Goal: Find specific page/section: Find specific page/section

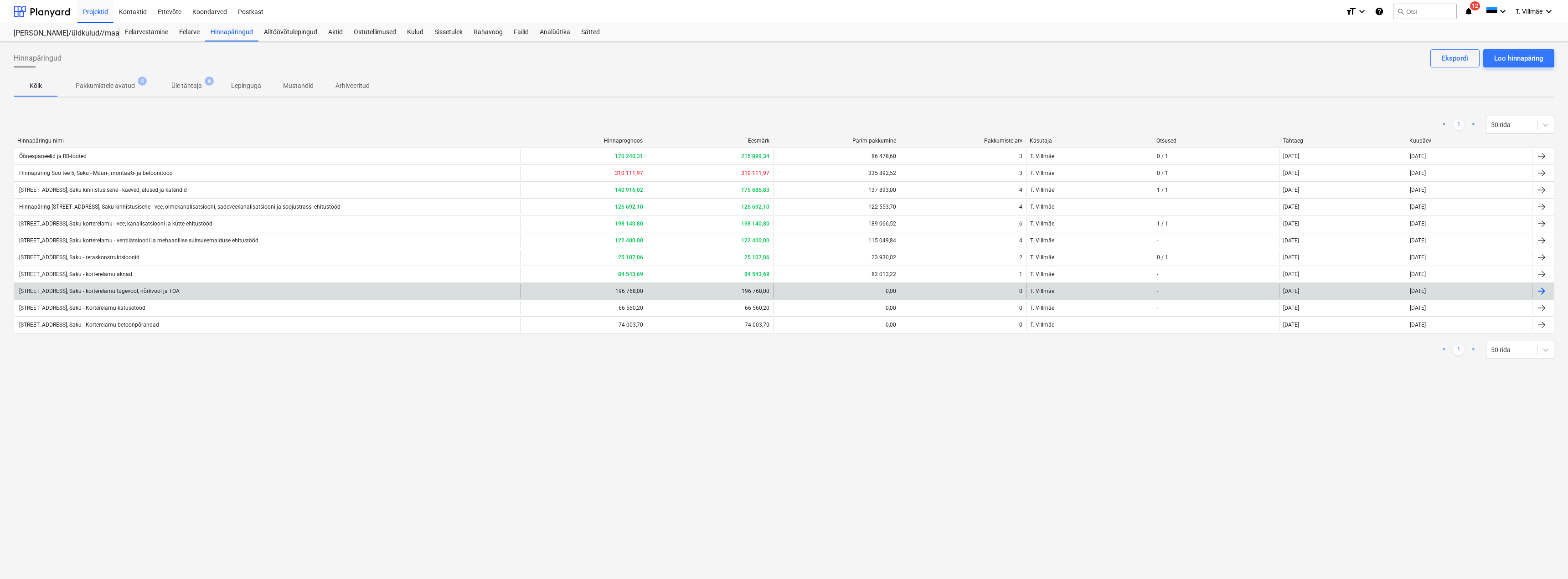
click at [138, 291] on div "[STREET_ADDRESS], Saku - korterelamu tugevool, nõrkvool ja TOA" at bounding box center [99, 291] width 162 height 6
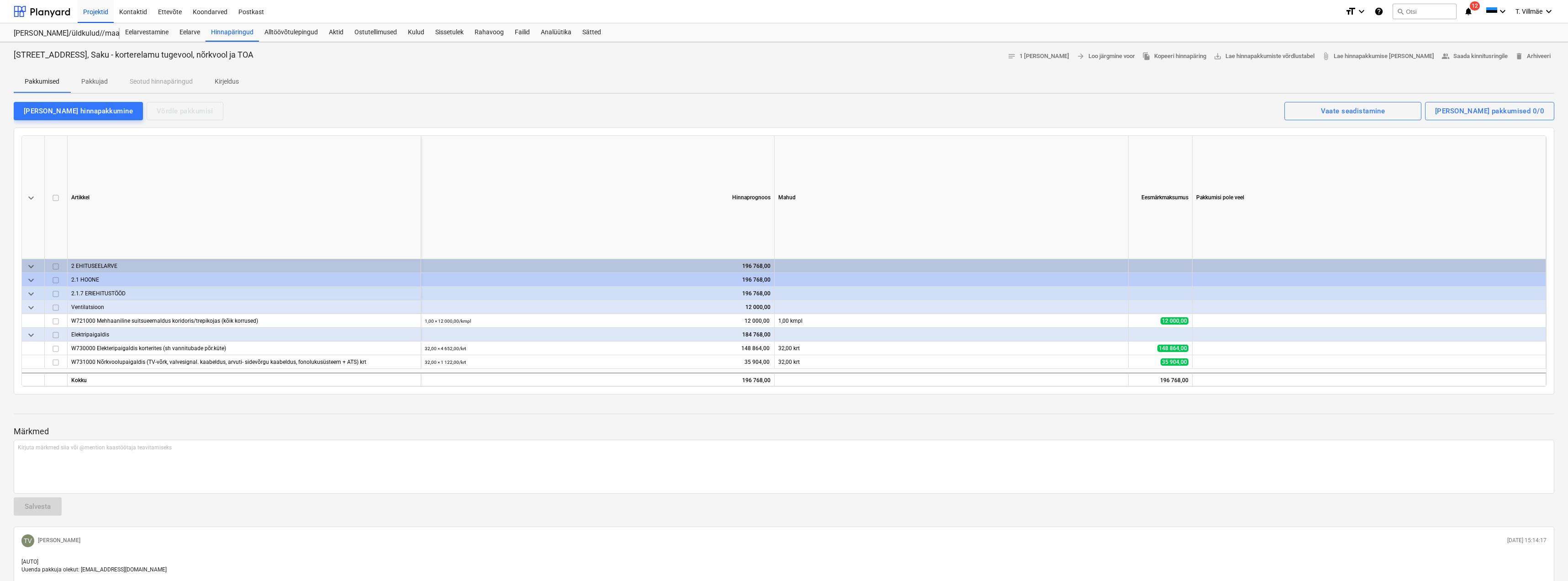
click at [553, 435] on p "Märkmed" at bounding box center [784, 431] width 1541 height 11
click at [234, 31] on div "Hinnapäringud" at bounding box center [232, 32] width 54 height 18
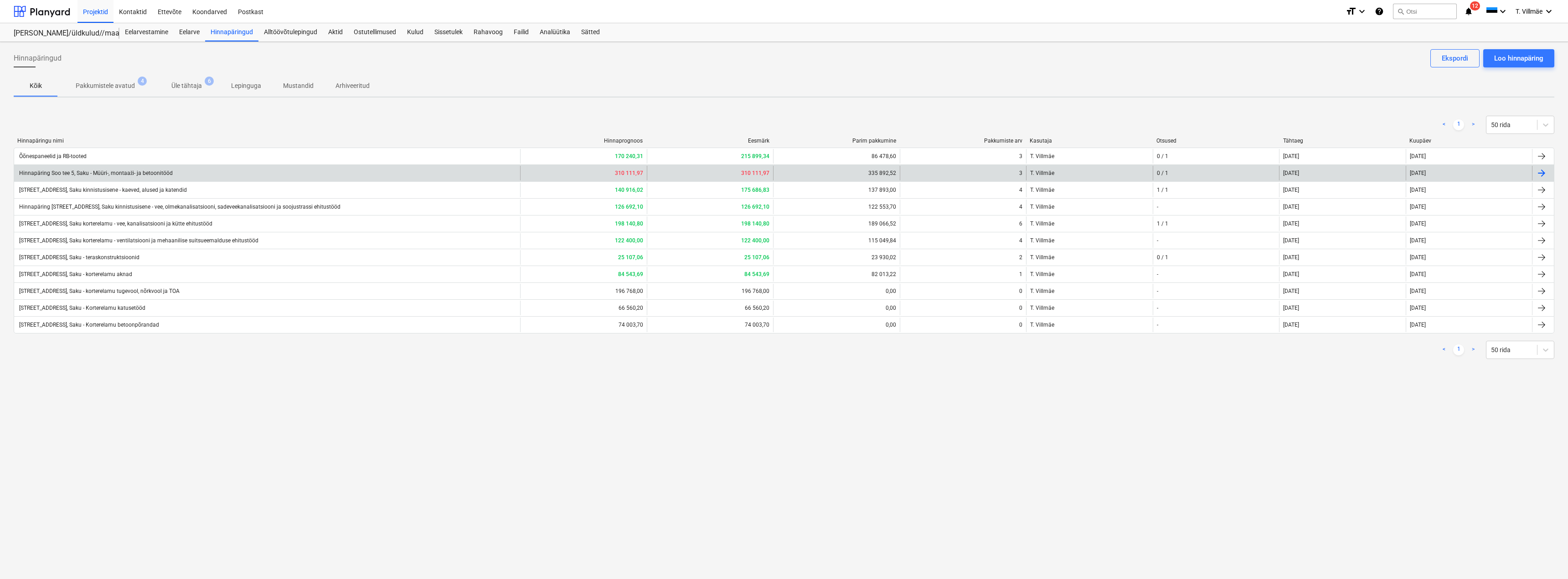
click at [110, 173] on div "Hinnapäring Soo tee 5, Saku - Müüri-, montaaži- ja betoonitööd" at bounding box center [95, 173] width 155 height 7
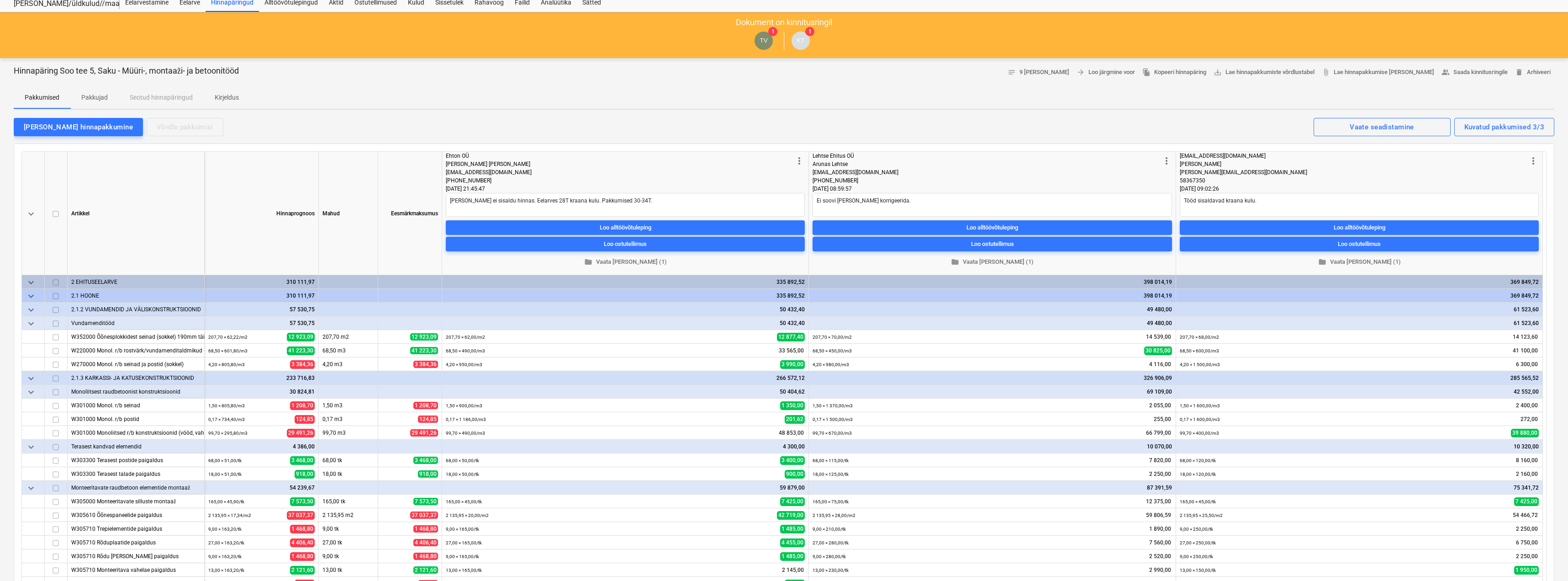
scroll to position [46, 0]
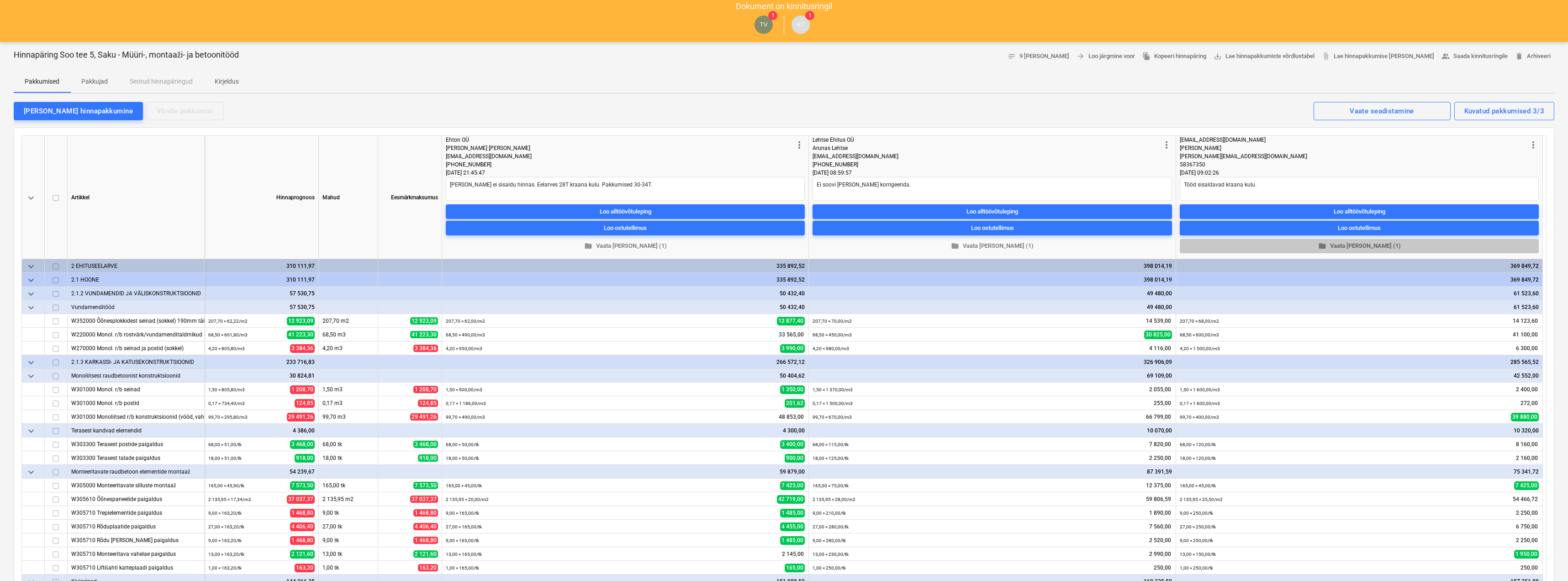
click at [1362, 247] on span "folder Vaata [PERSON_NAME] (1)" at bounding box center [1359, 246] width 352 height 10
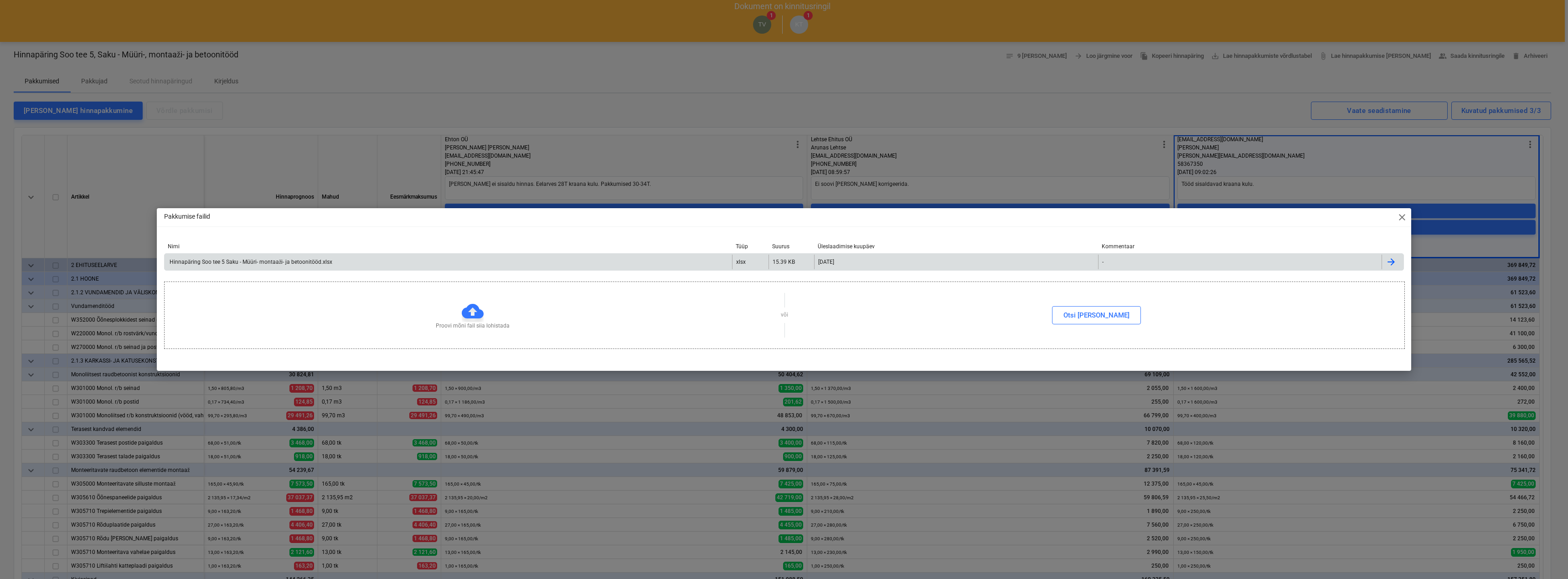
click at [293, 266] on div "Hinnapäring Soo tee 5 Saku - Müüri- montaaži- ja betoonitööd.xlsx" at bounding box center [448, 262] width 567 height 15
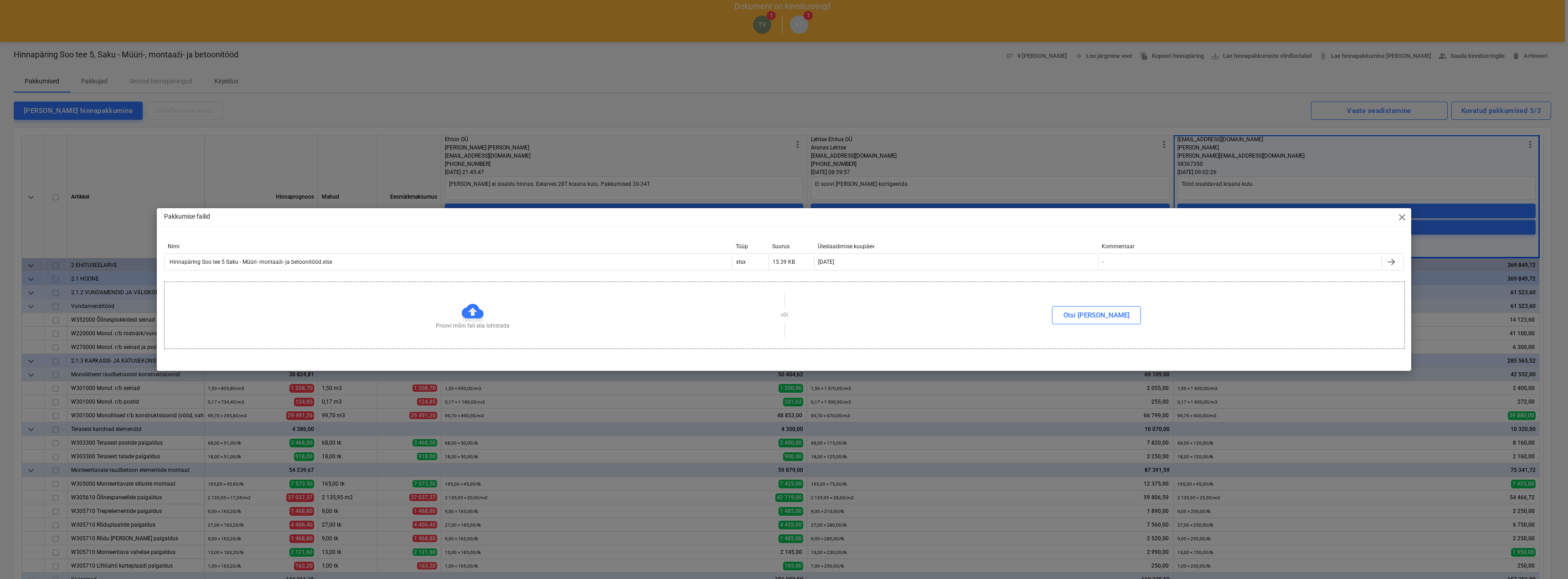
click at [1401, 220] on span "close" at bounding box center [1402, 217] width 11 height 11
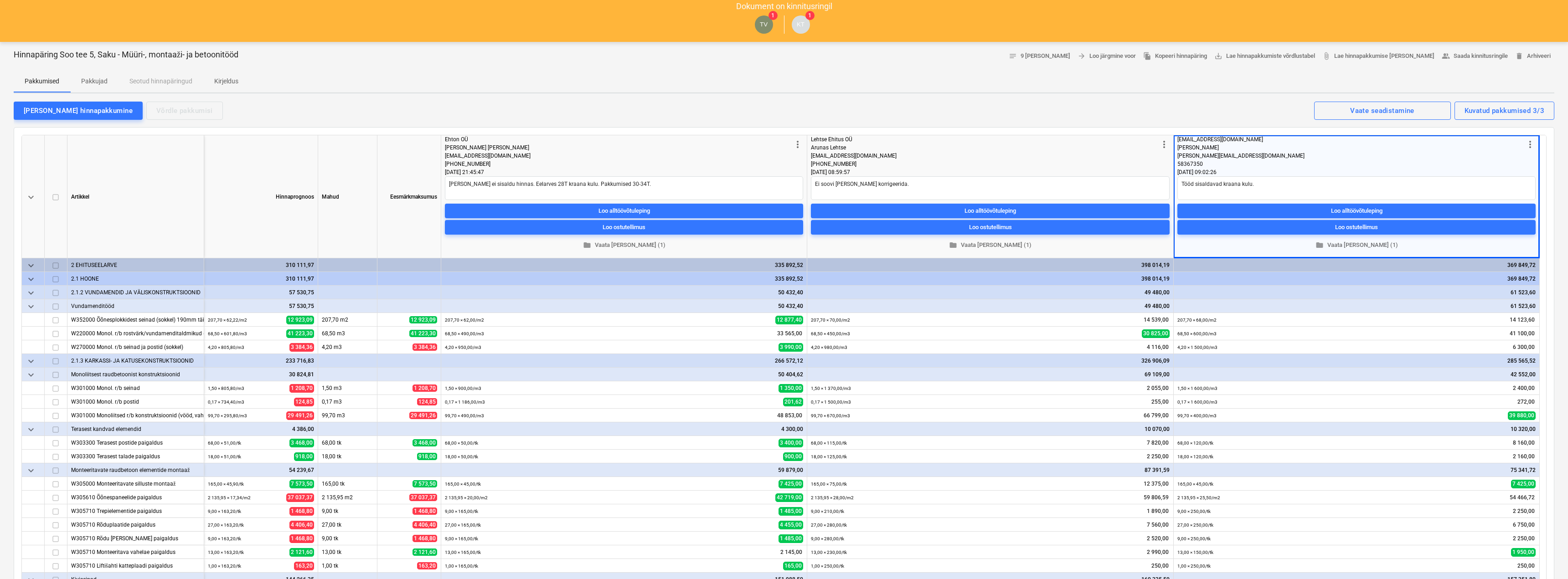
type textarea "x"
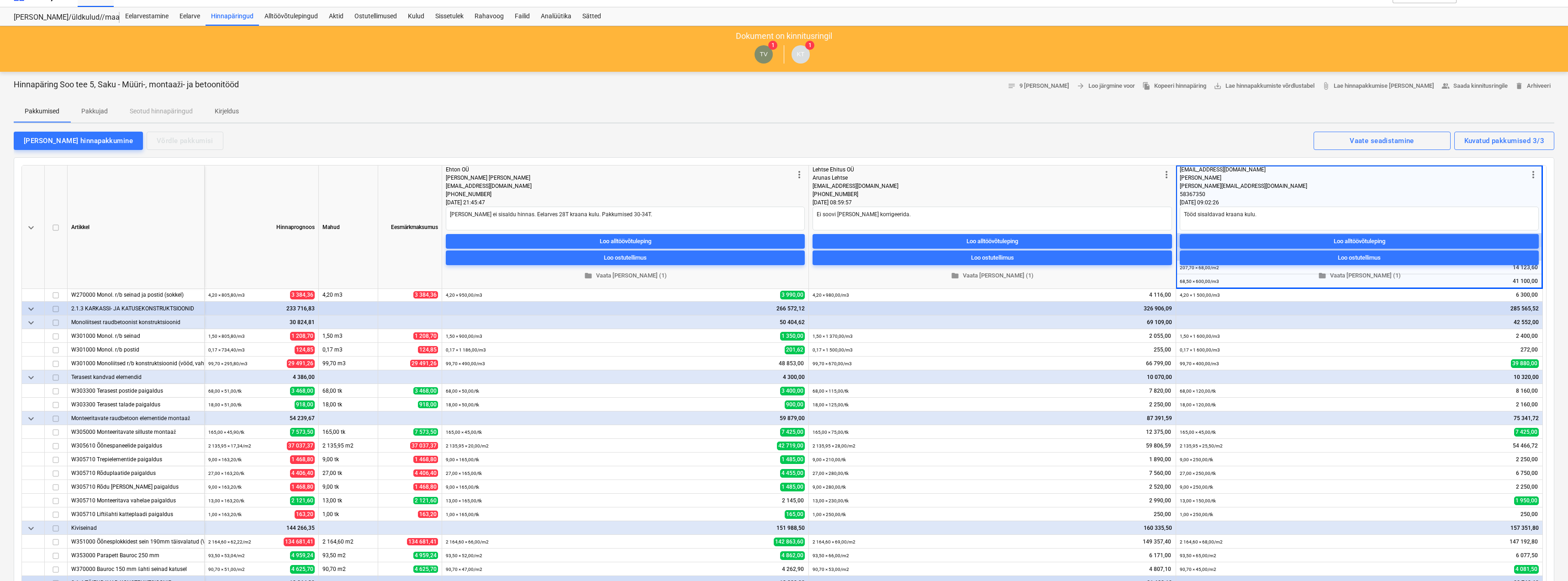
scroll to position [0, 0]
